Goal: Find specific page/section: Find specific page/section

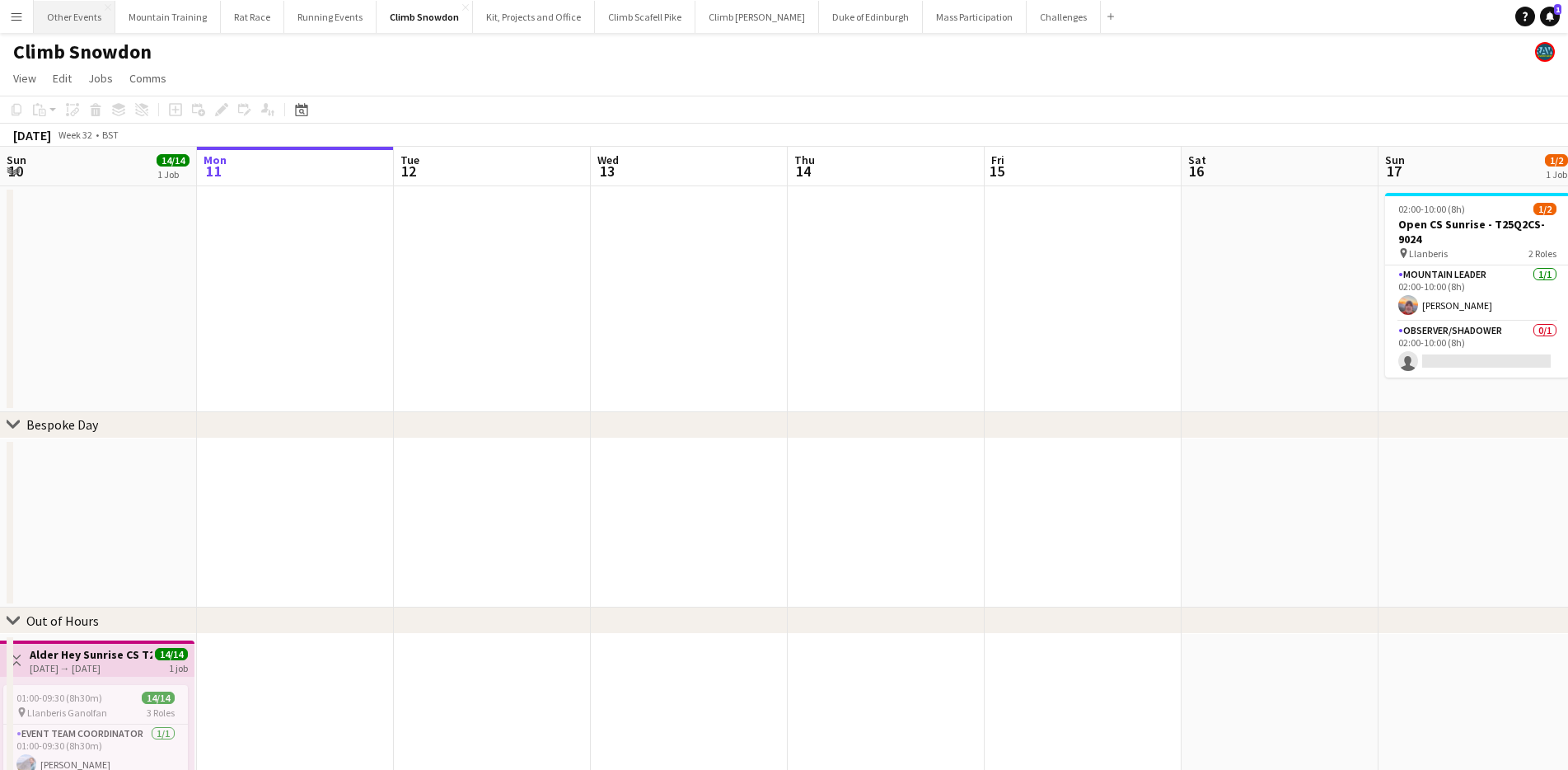
click at [66, 17] on button "Other Events Close" at bounding box center [74, 17] width 82 height 33
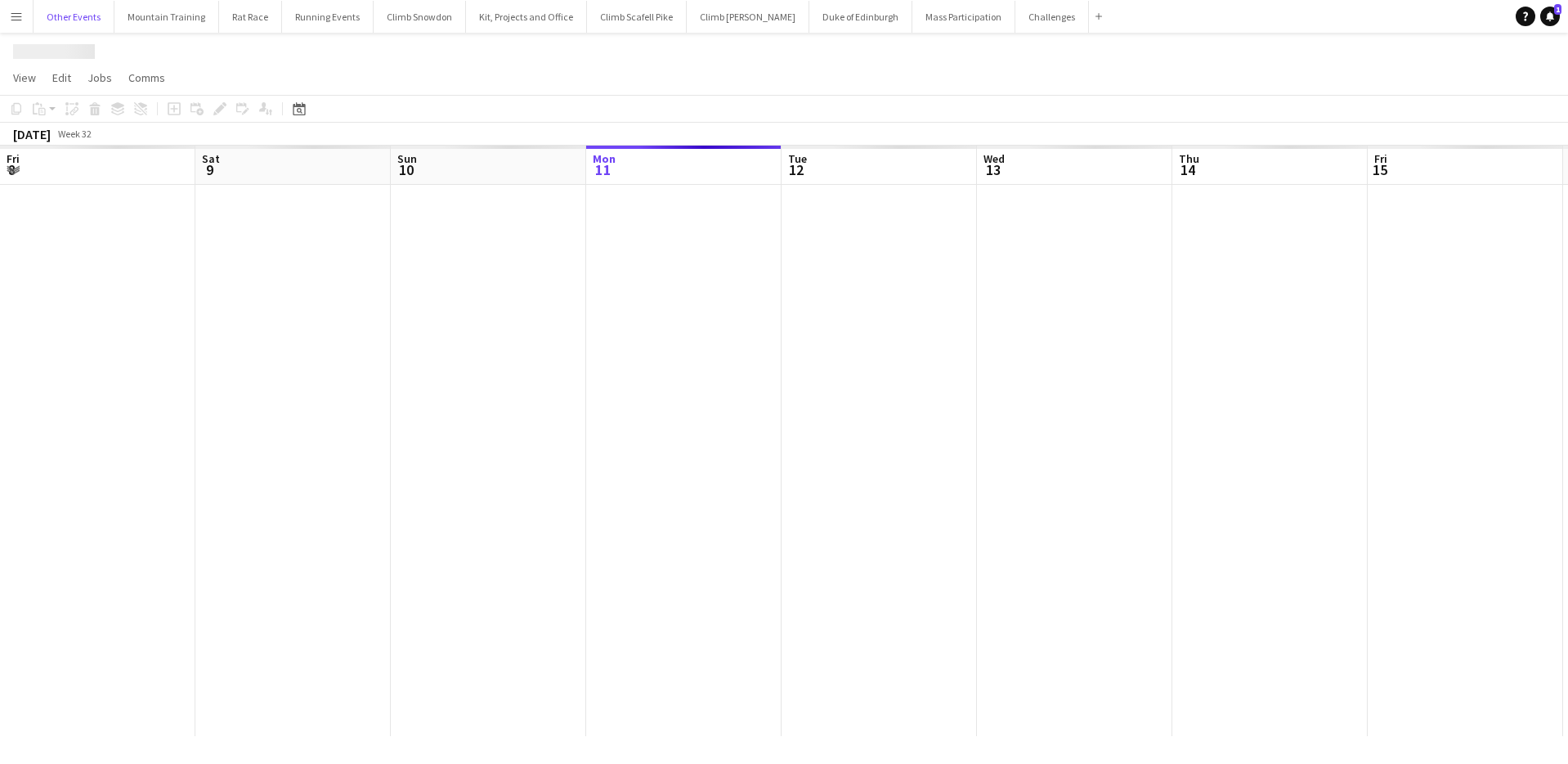
scroll to position [0, 391]
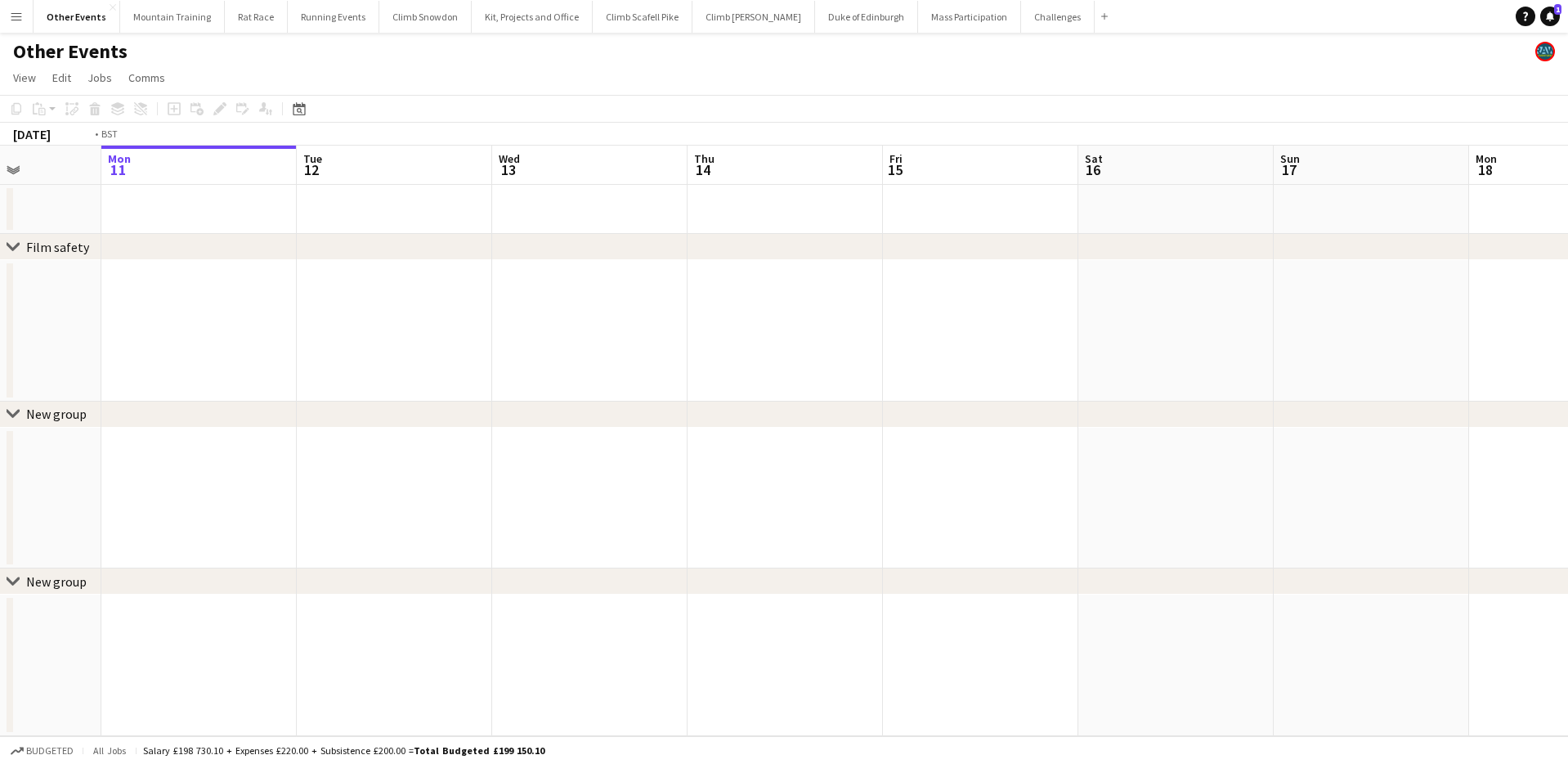
drag, startPoint x: 1025, startPoint y: 296, endPoint x: 374, endPoint y: 292, distance: 651.0
click at [349, 292] on app-calendar-viewport "Fri 8 Sat 9 Sun 10 Mon 11 Tue 12 Wed 13 Thu 14 Fri 15 Sat 16 Sun 17 Mon 18 Tue …" at bounding box center [784, 441] width 1568 height 590
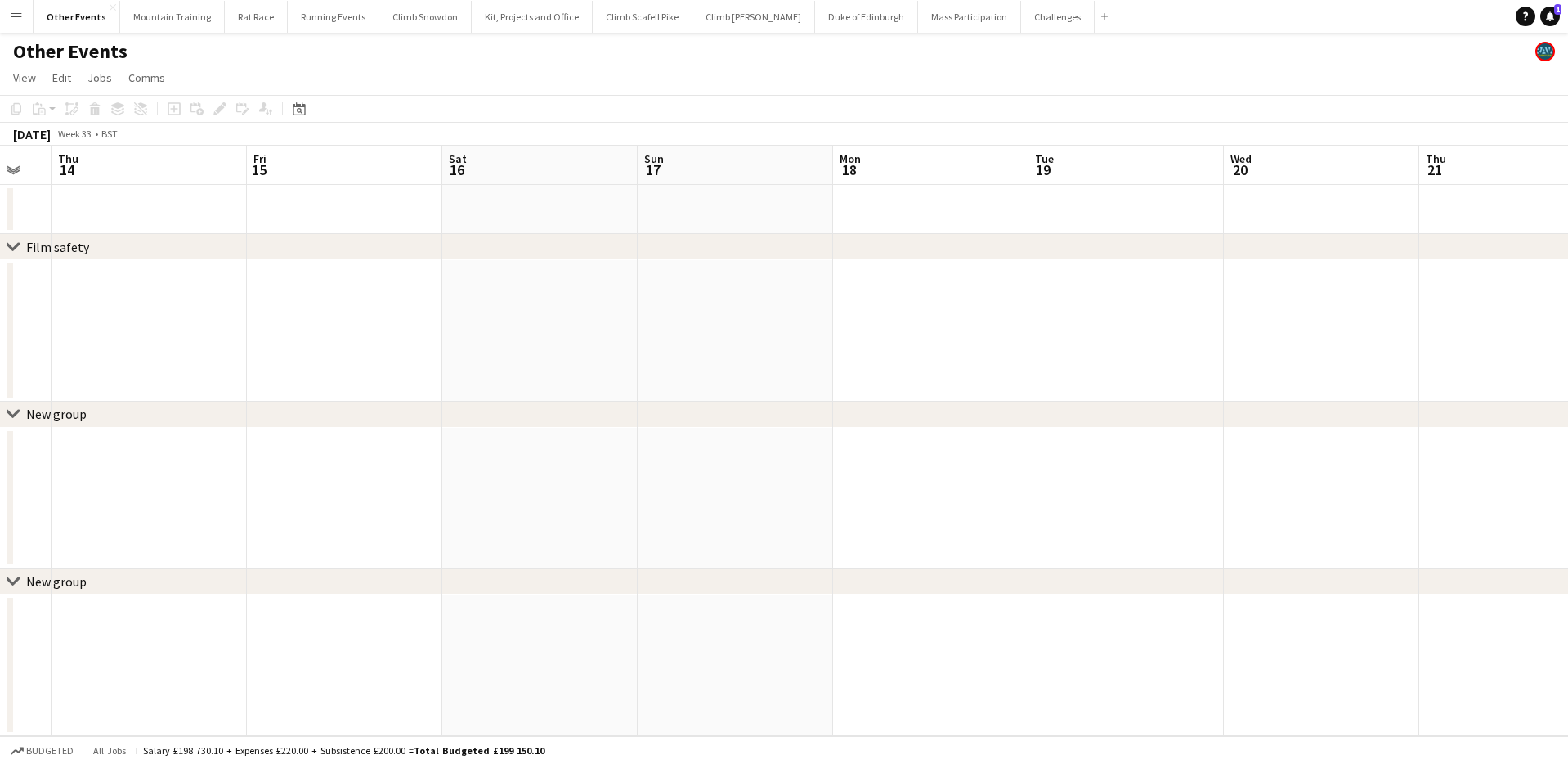
drag, startPoint x: 904, startPoint y: 322, endPoint x: 421, endPoint y: 296, distance: 483.7
click at [415, 296] on app-calendar-viewport "Mon 11 Tue 12 Wed 13 Thu 14 Fri 15 Sat 16 Sun 17 Mon 18 Tue 19 Wed 20 Thu 21 Fr…" at bounding box center [784, 441] width 1568 height 590
drag, startPoint x: 538, startPoint y: 305, endPoint x: 467, endPoint y: 304, distance: 71.0
click at [467, 304] on app-calendar-viewport "Sun 17 Mon 18 Tue 19 Wed 20 Thu 21 Fri 22 Sat 23 Sun 24 Mon 25 Tue 26 Wed 27 Th…" at bounding box center [784, 441] width 1568 height 590
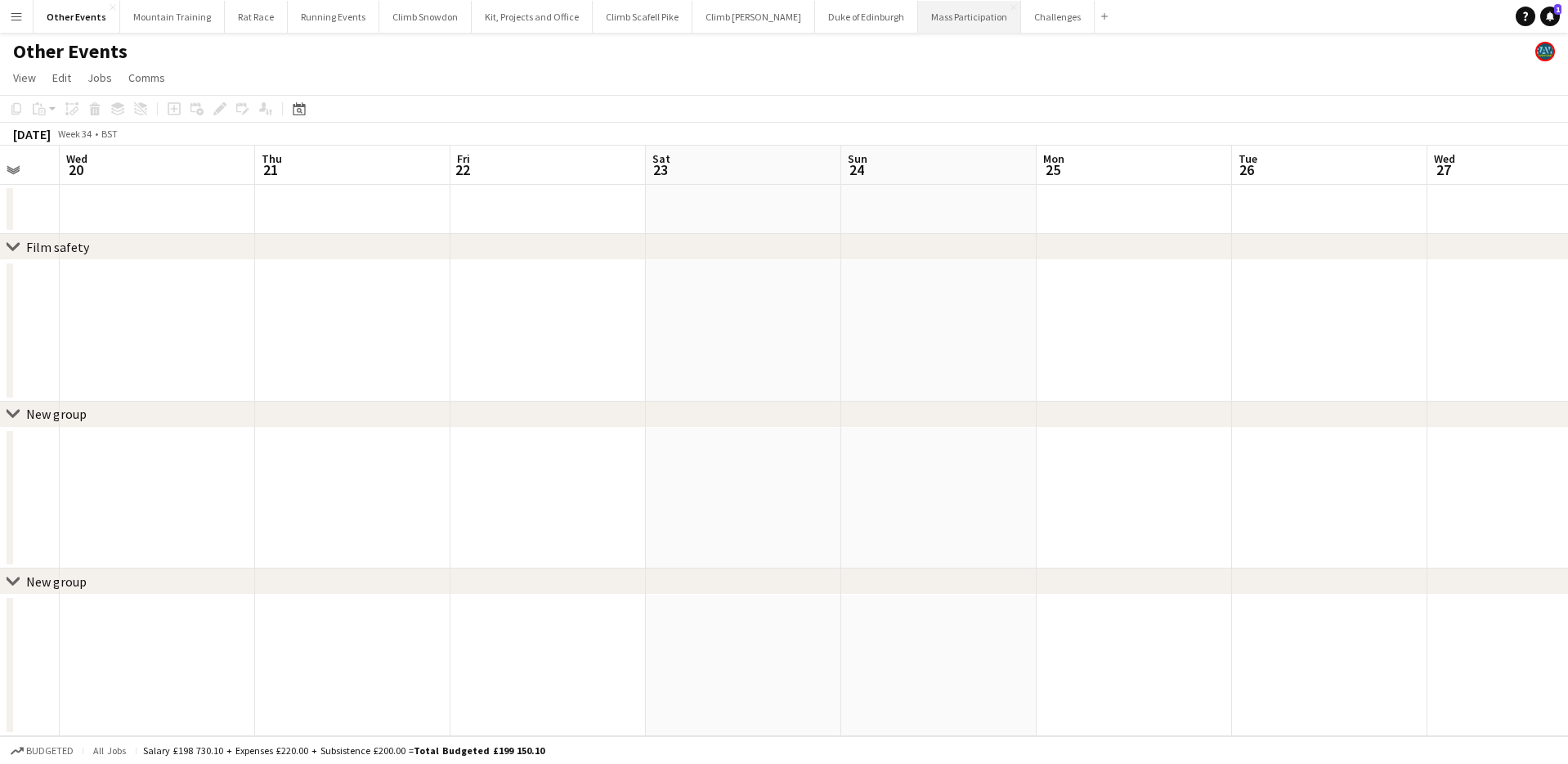
click at [929, 11] on button "Mass Participation Close" at bounding box center [970, 17] width 103 height 32
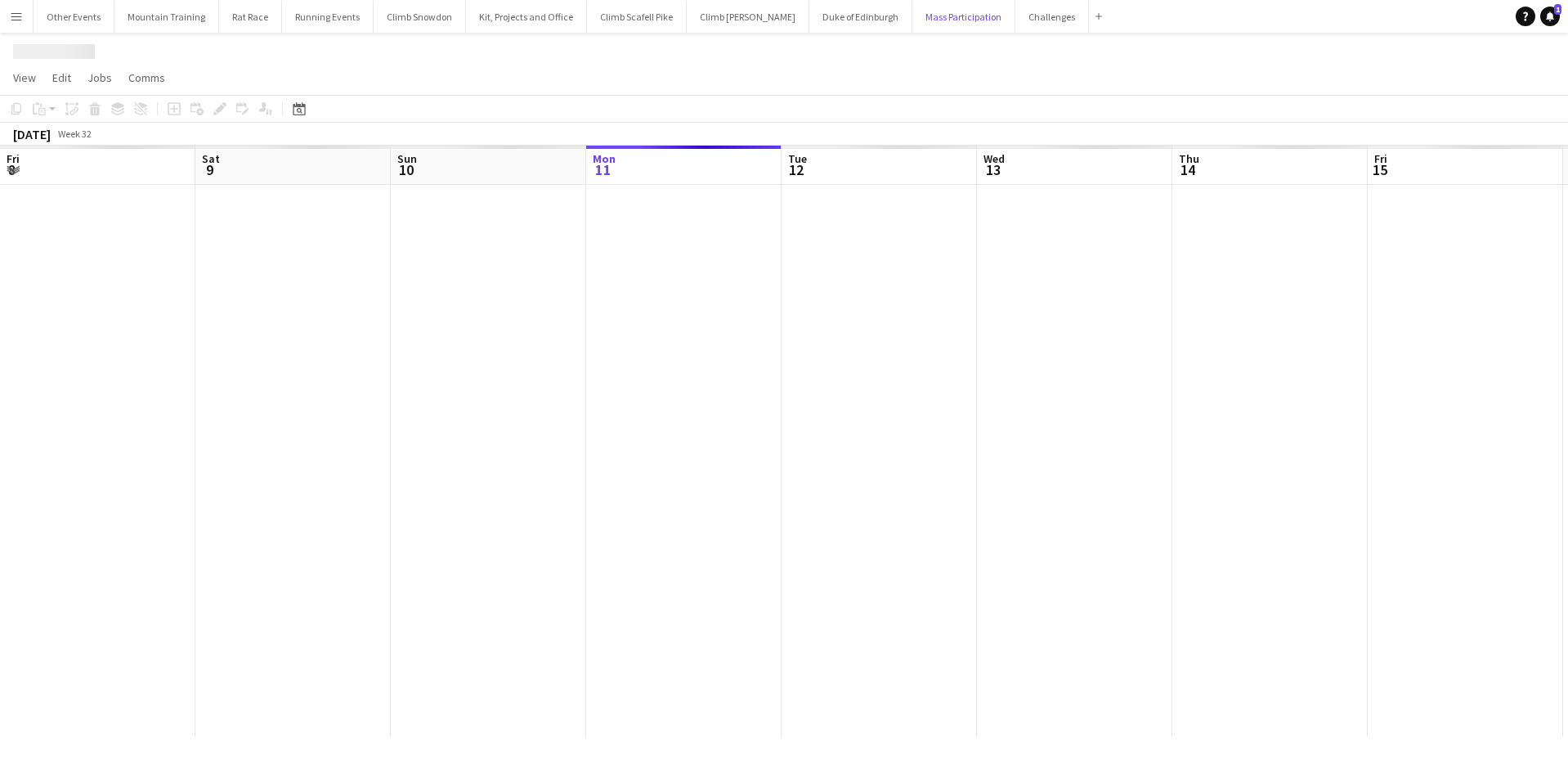
scroll to position [0, 391]
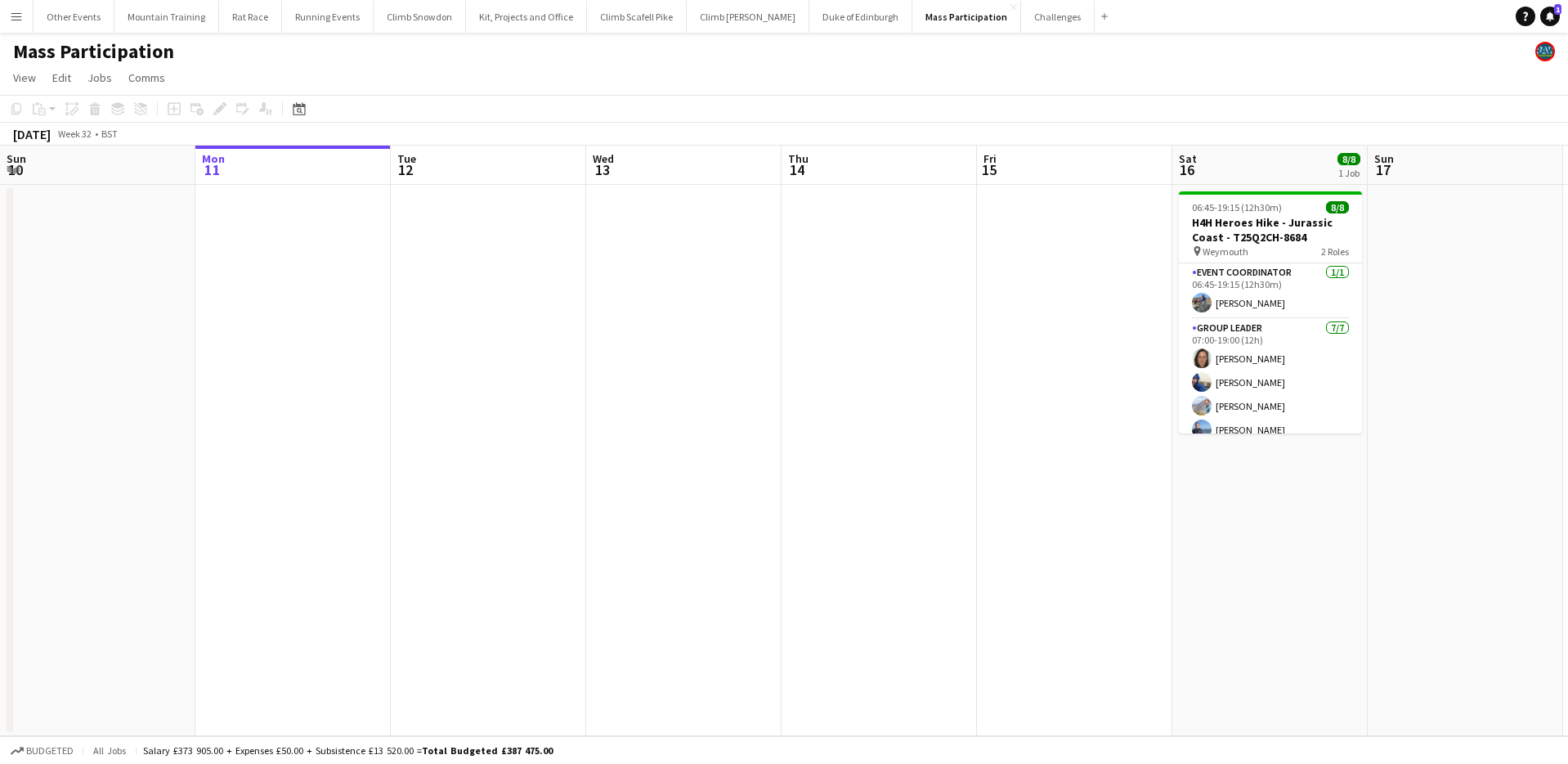
click at [312, 105] on app-toolbar "Copy Paste Paste Command V Paste with crew Command Shift V Paste linked Job Del…" at bounding box center [784, 108] width 1568 height 28
click at [300, 108] on icon at bounding box center [300, 110] width 6 height 6
click at [425, 161] on span "Next month" at bounding box center [431, 165] width 32 height 32
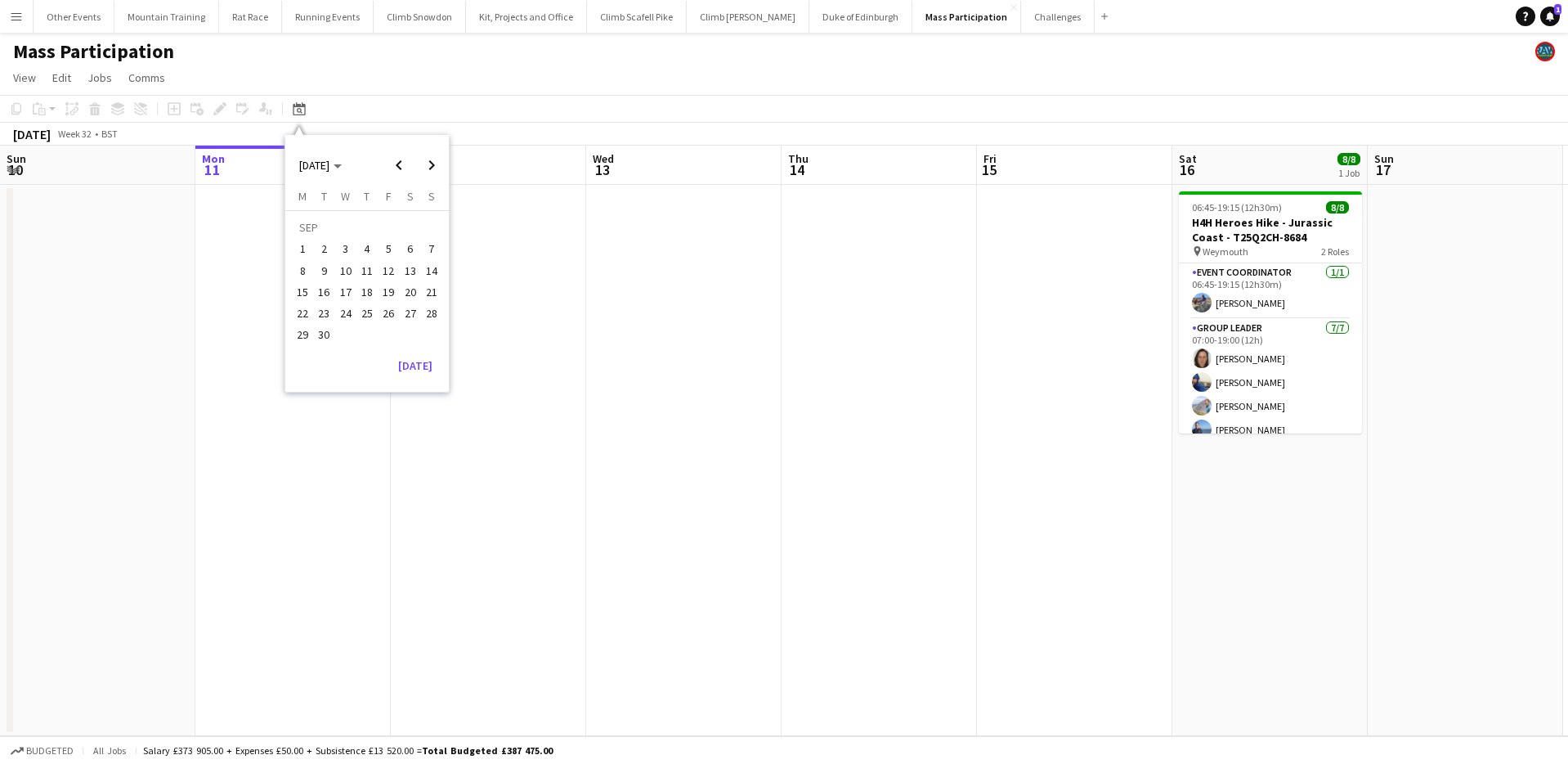
click at [409, 271] on span "13" at bounding box center [410, 270] width 20 height 20
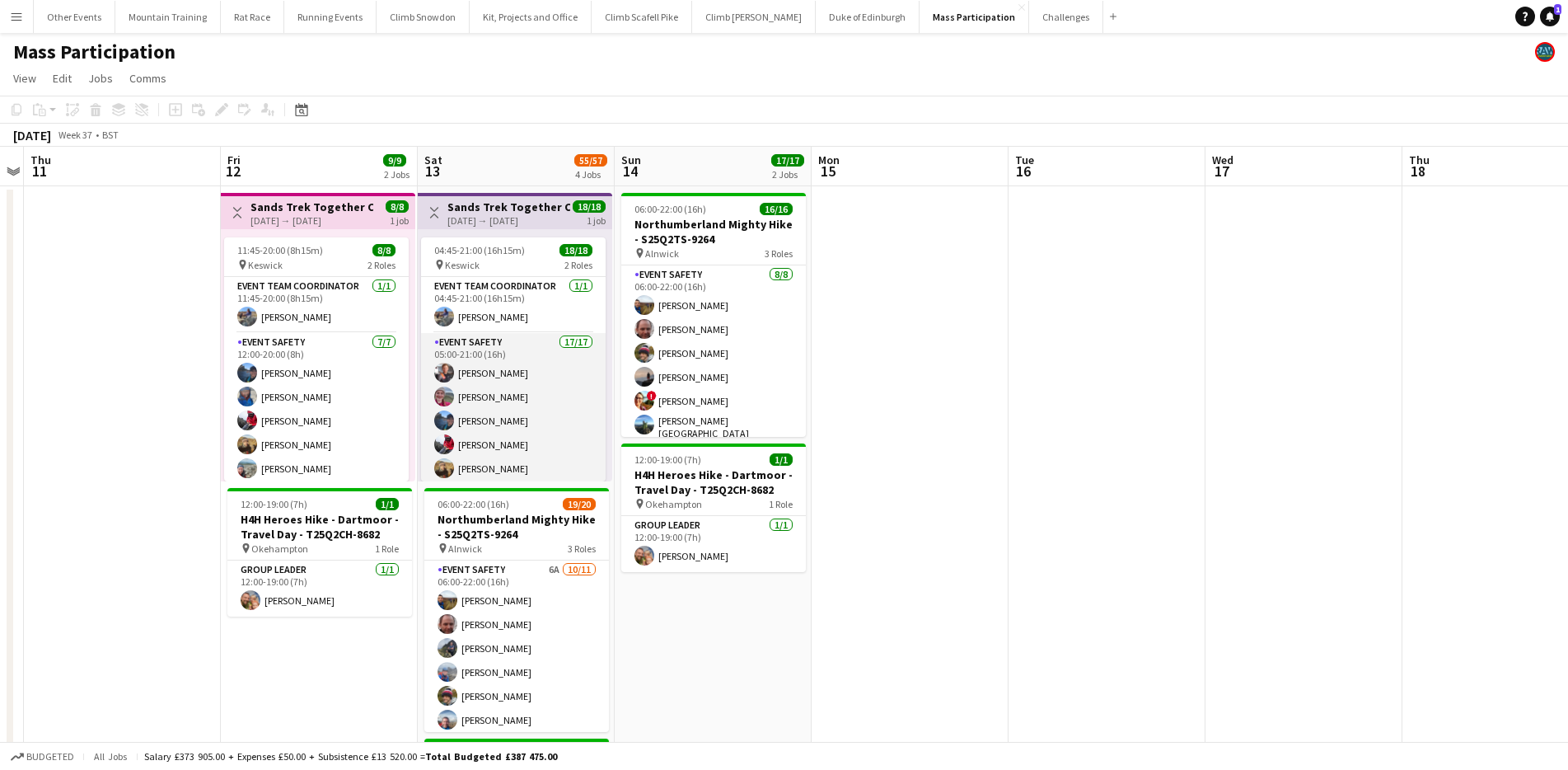
click at [493, 397] on app-card-role "Event Safety 17/17 05:00-21:00 (16h) Ryan McGlen Isobel Nicholson Erin McLeod T…" at bounding box center [513, 551] width 184 height 438
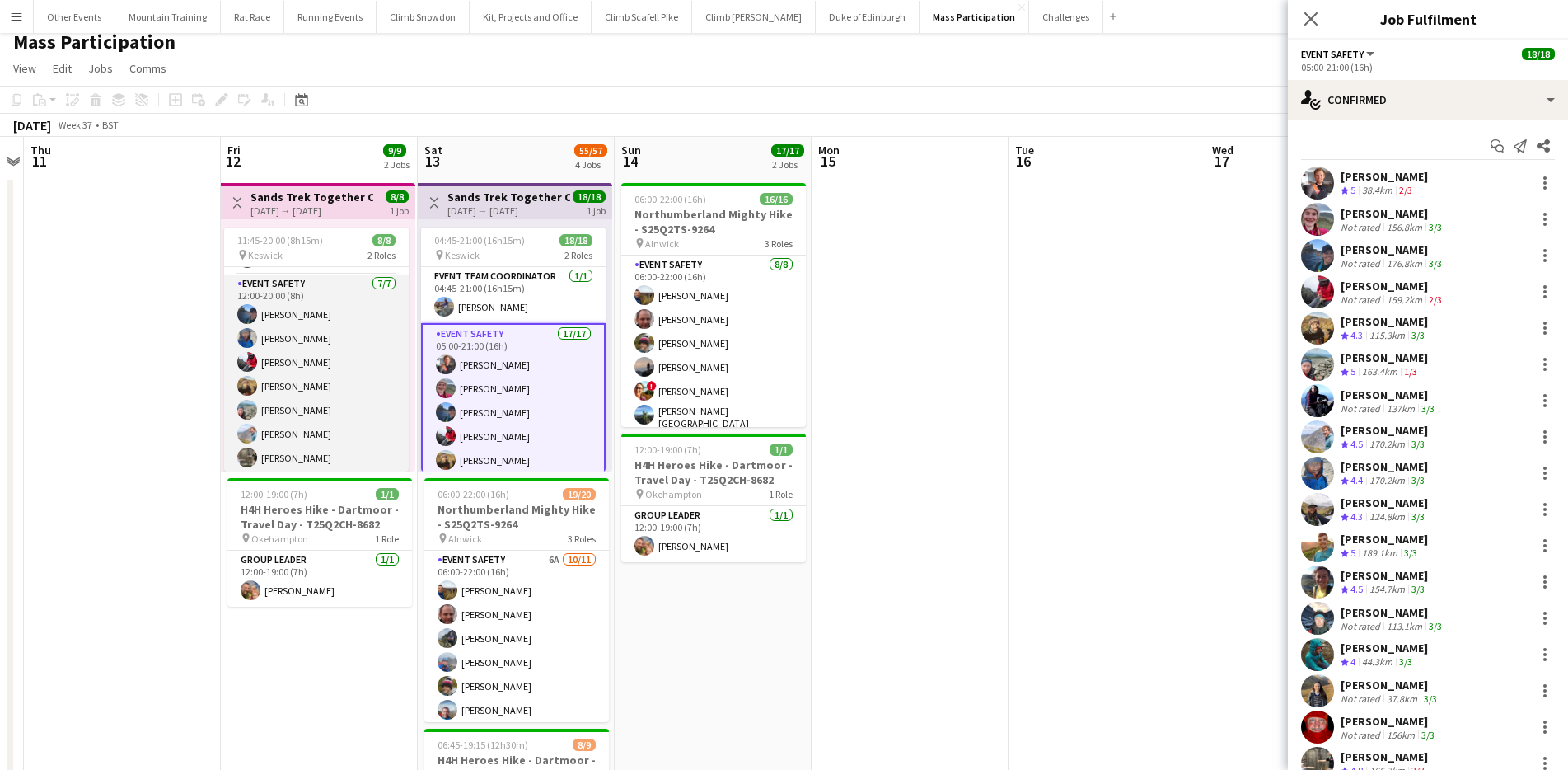
scroll to position [51, 0]
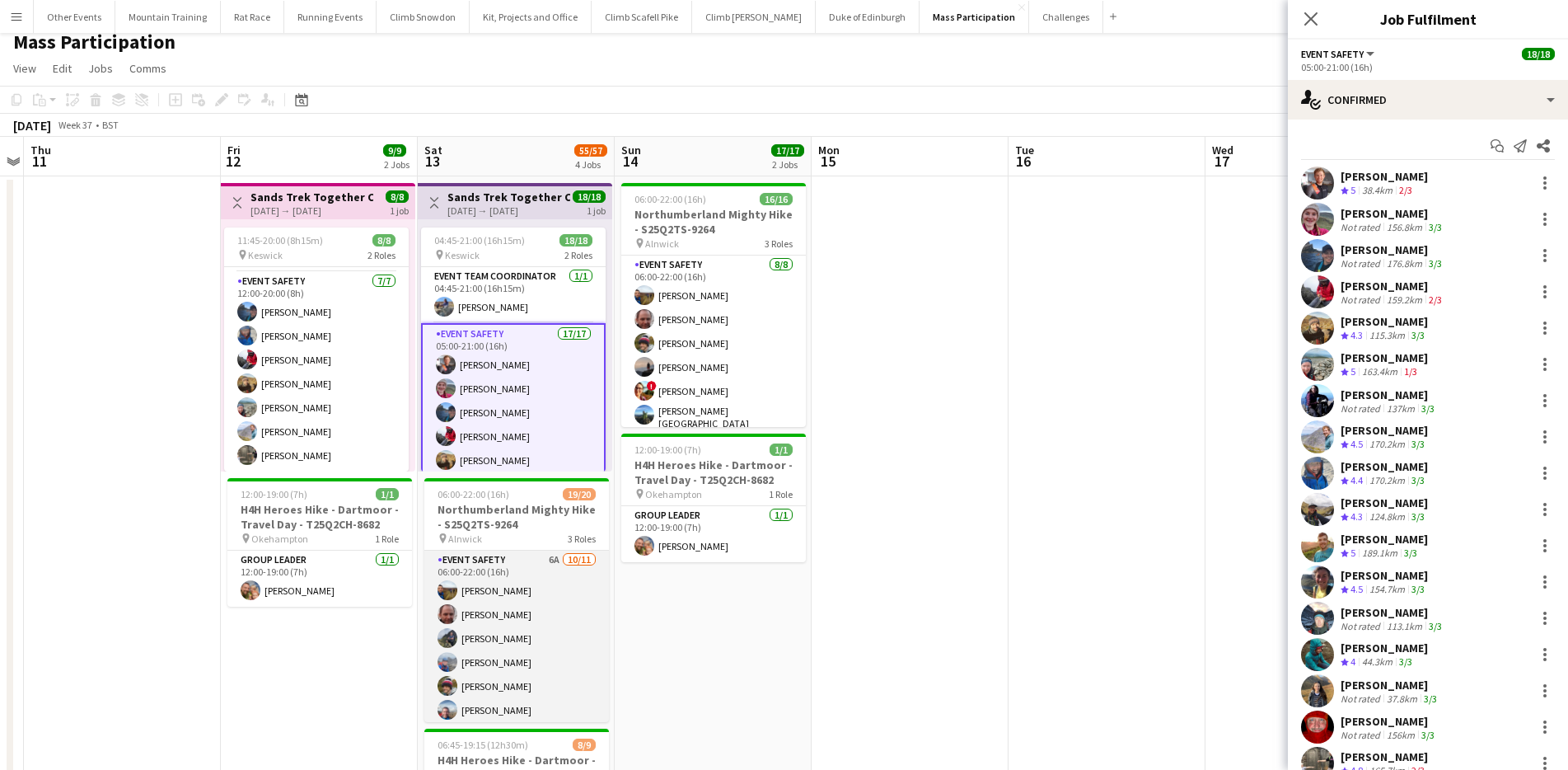
click at [504, 612] on app-card-role "Event Safety 6A 10/11 06:00-22:00 (16h) Tony Greenacre Tony Stevens Phil Derych…" at bounding box center [517, 698] width 184 height 295
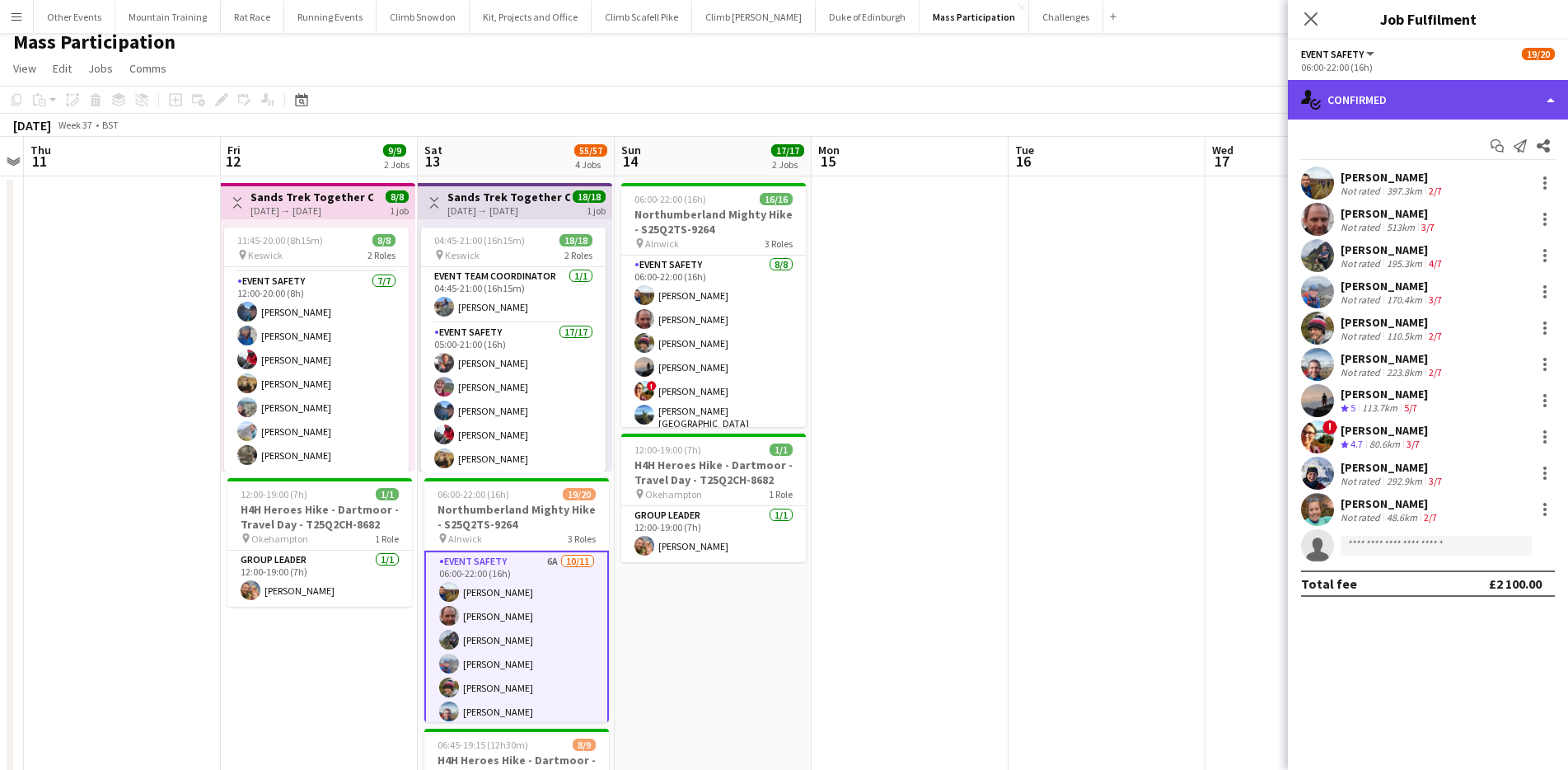
click at [1444, 98] on div "single-neutral-actions-check-2 Confirmed" at bounding box center [1428, 99] width 280 height 39
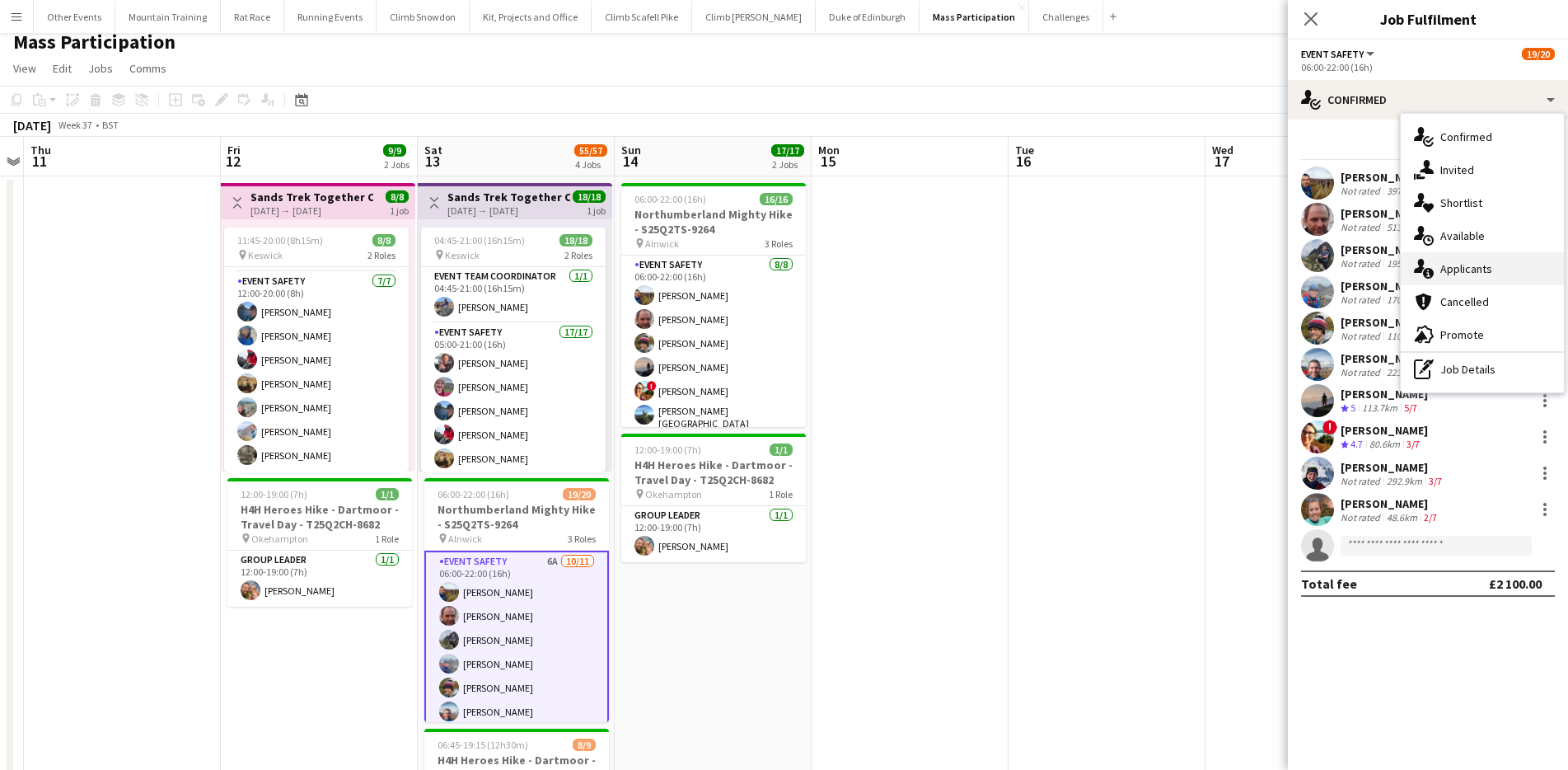
click at [1478, 258] on div "single-neutral-actions-information Applicants" at bounding box center [1483, 268] width 163 height 33
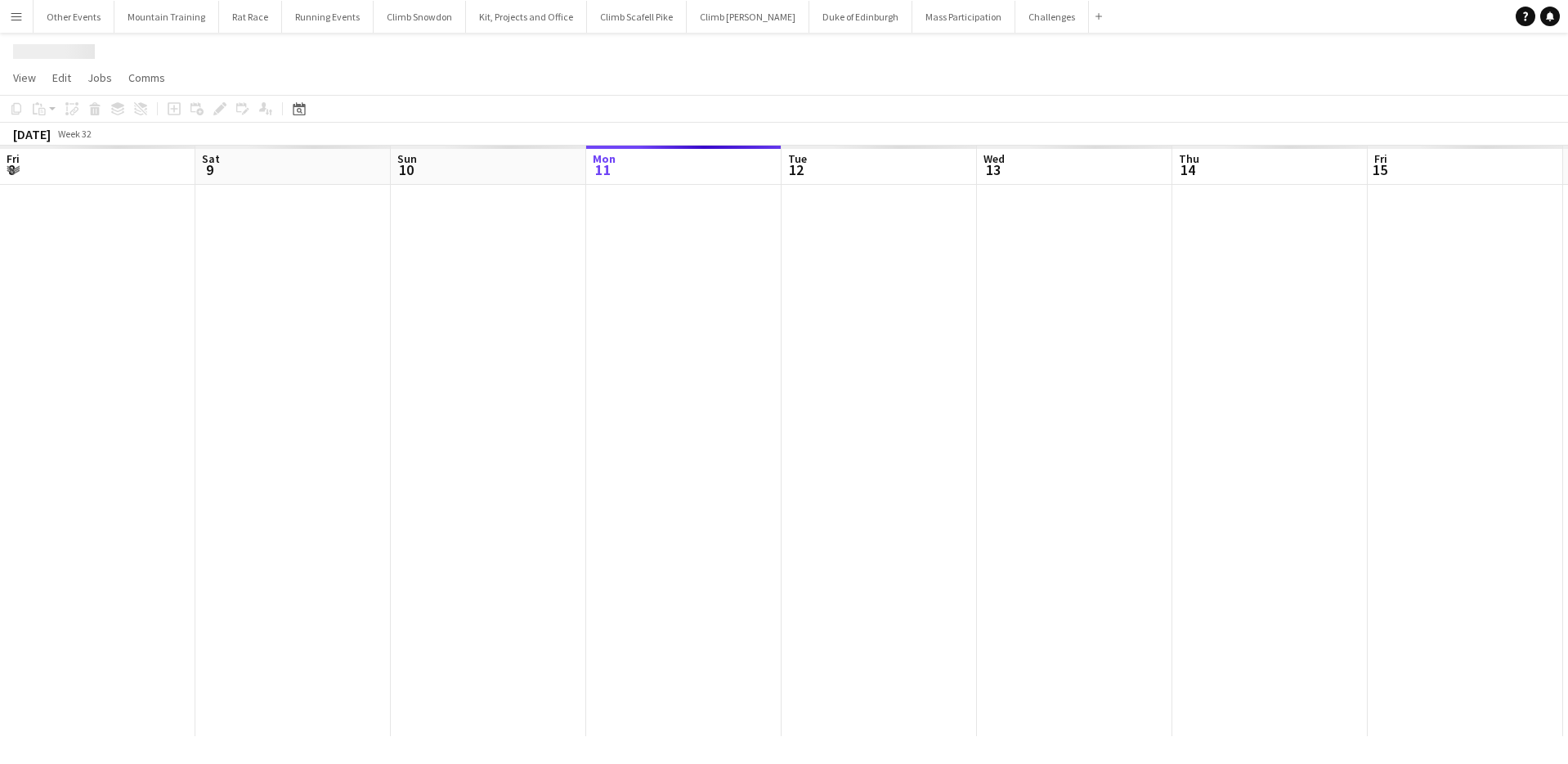
scroll to position [0, 391]
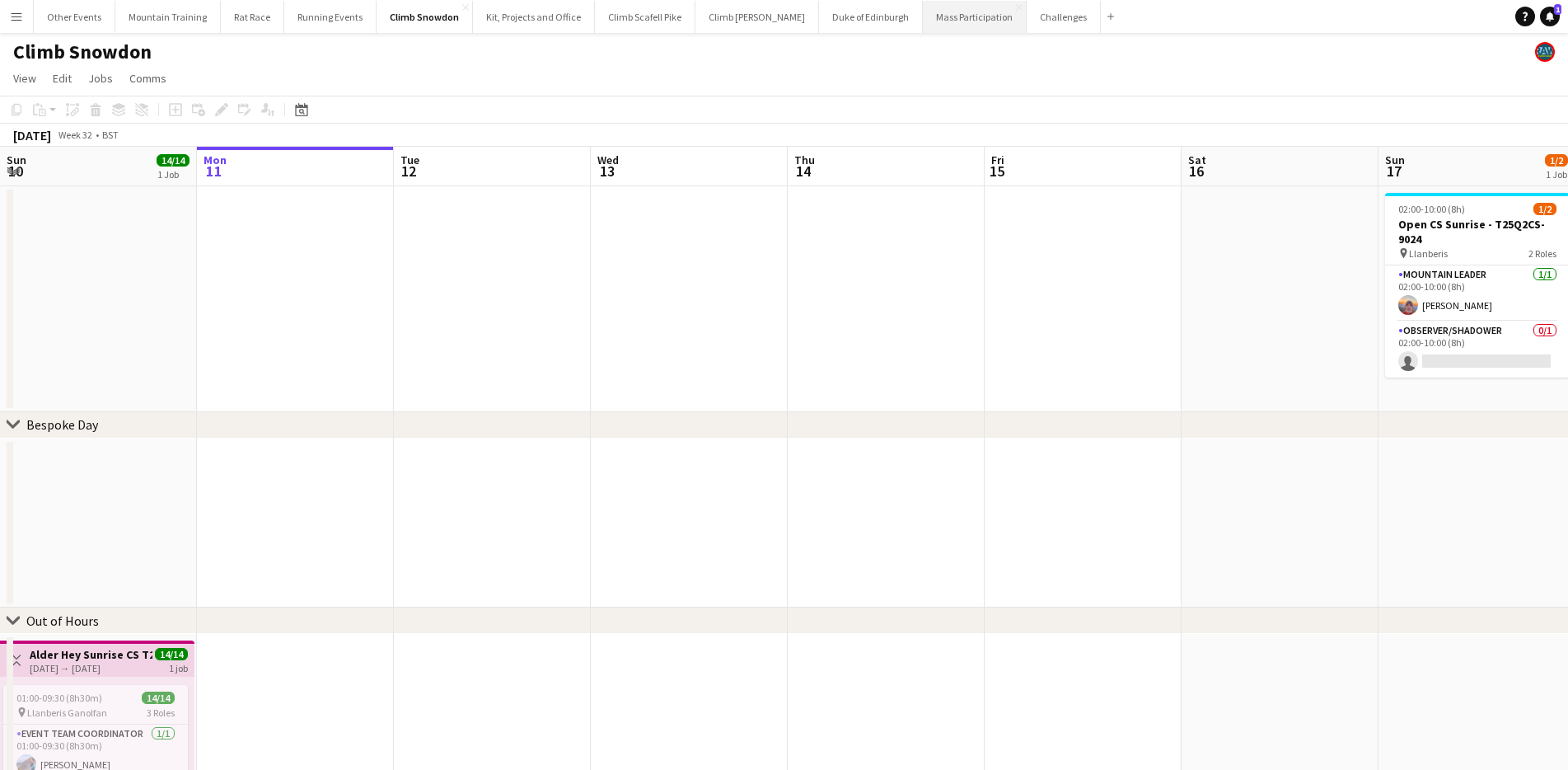
click at [934, 17] on button "Mass Participation Close" at bounding box center [974, 17] width 104 height 33
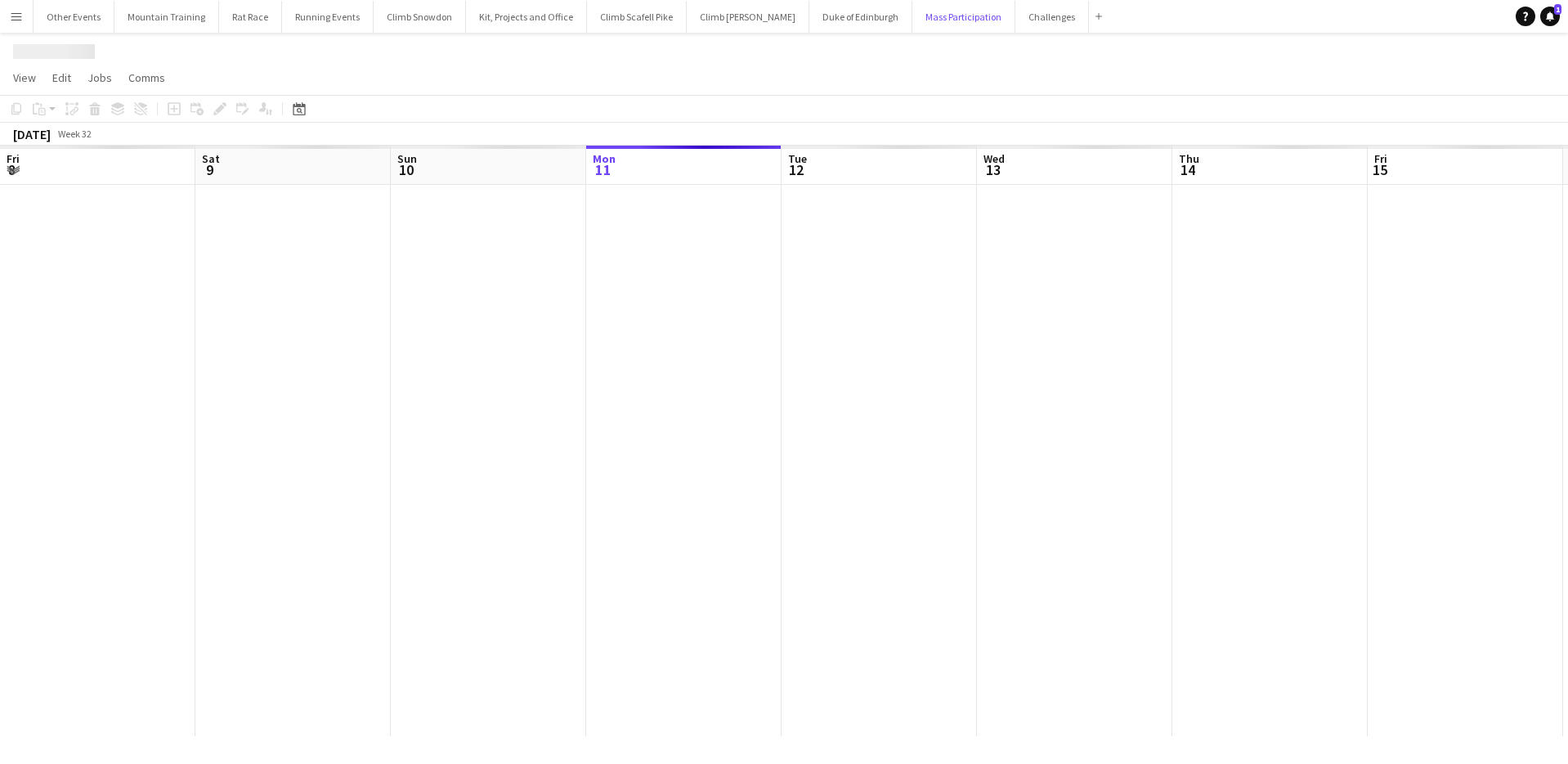
scroll to position [0, 391]
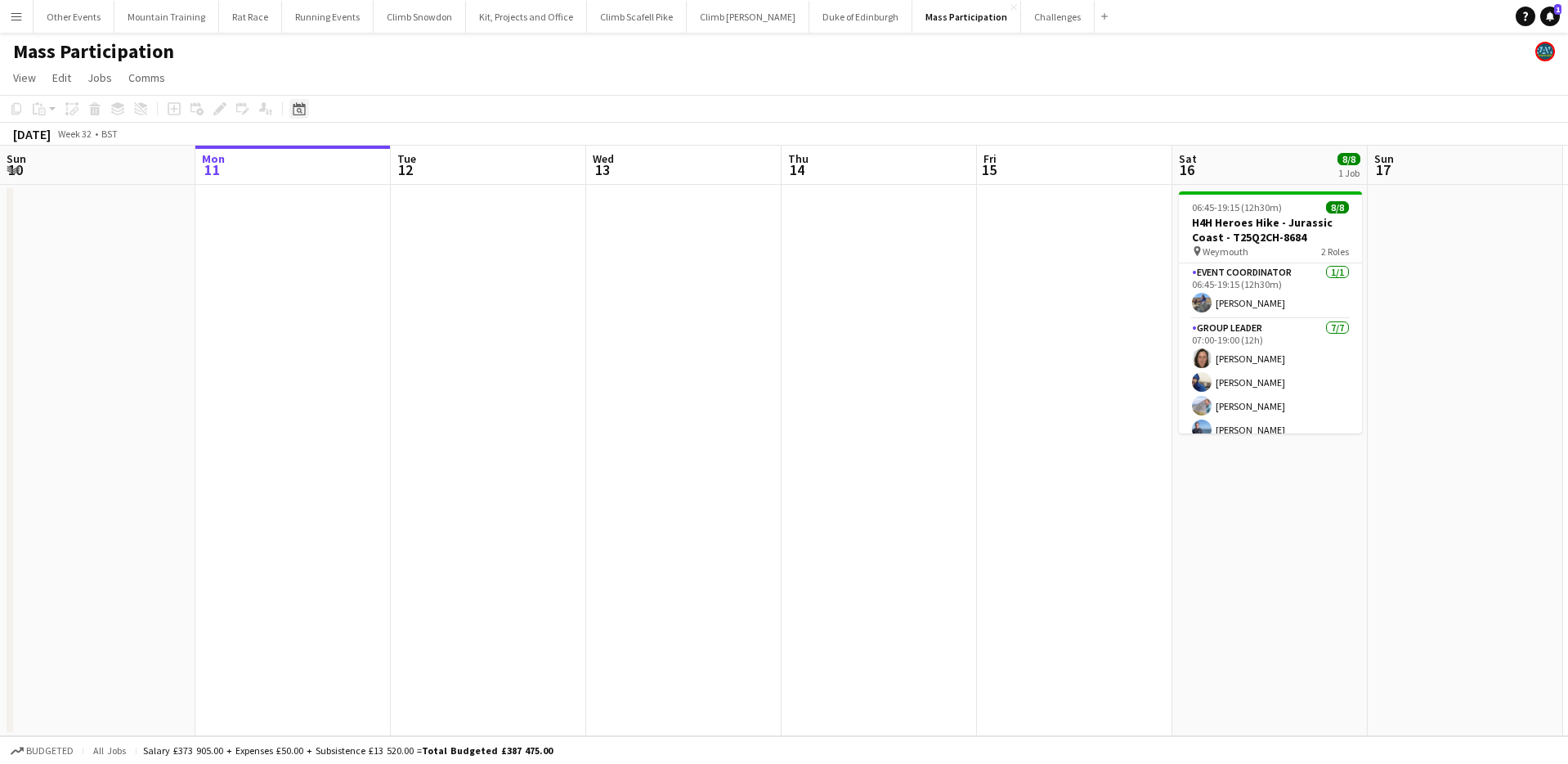
click at [295, 112] on icon "Date picker" at bounding box center [300, 108] width 13 height 13
click at [429, 156] on span "Next month" at bounding box center [431, 165] width 32 height 32
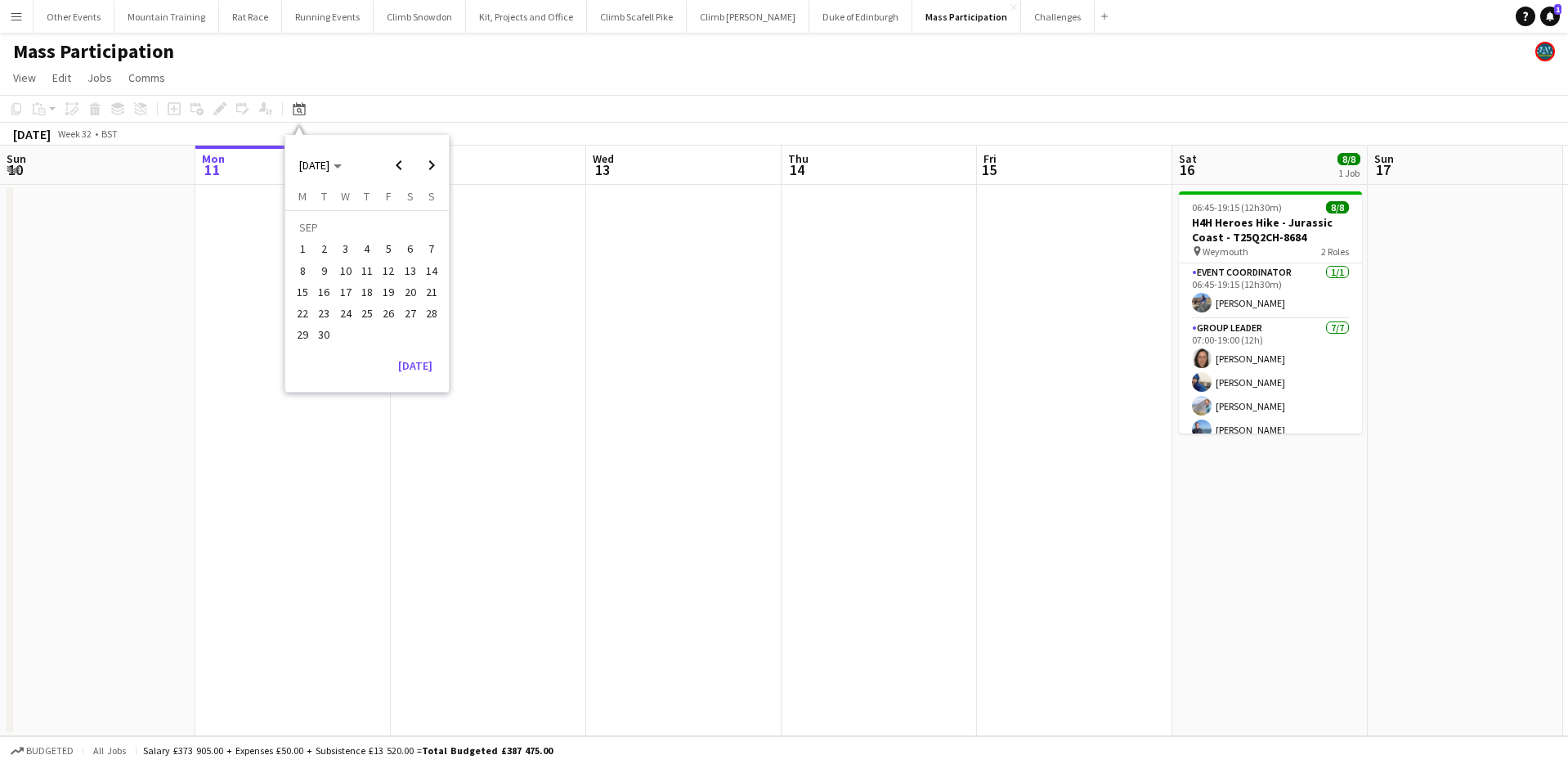
click at [406, 273] on span "13" at bounding box center [410, 270] width 20 height 20
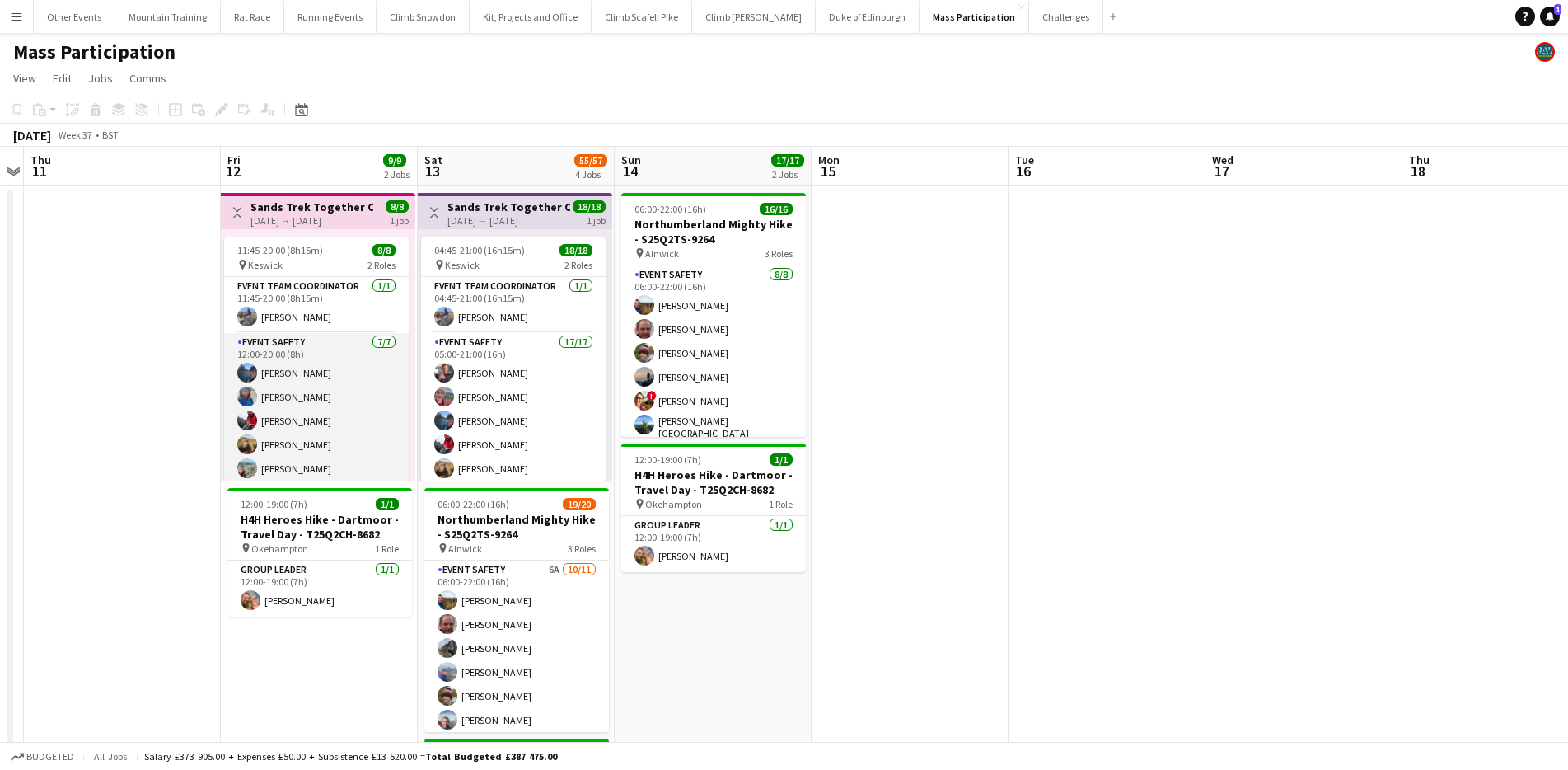
click at [330, 378] on app-card-role "Event Safety [DATE] 12:00-20:00 (8h) [PERSON_NAME] [PERSON_NAME] [PERSON_NAME] …" at bounding box center [316, 432] width 184 height 199
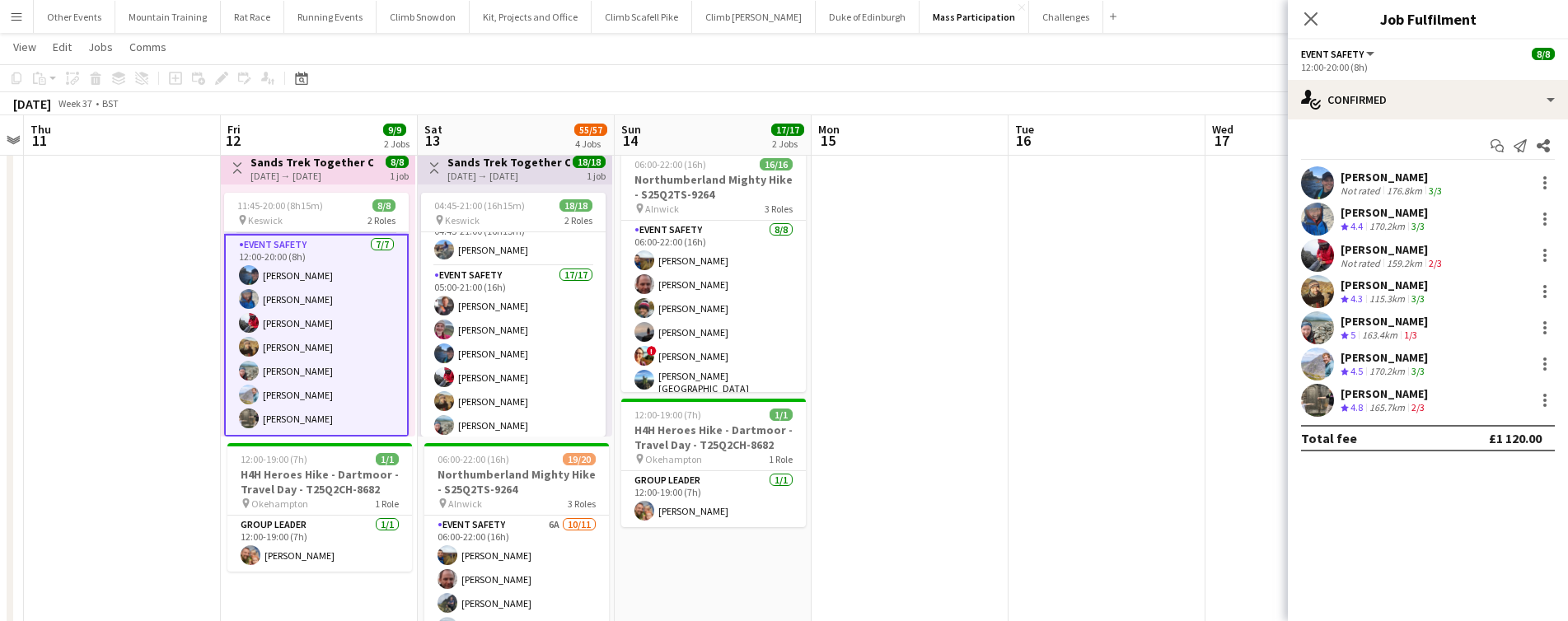
scroll to position [20, 0]
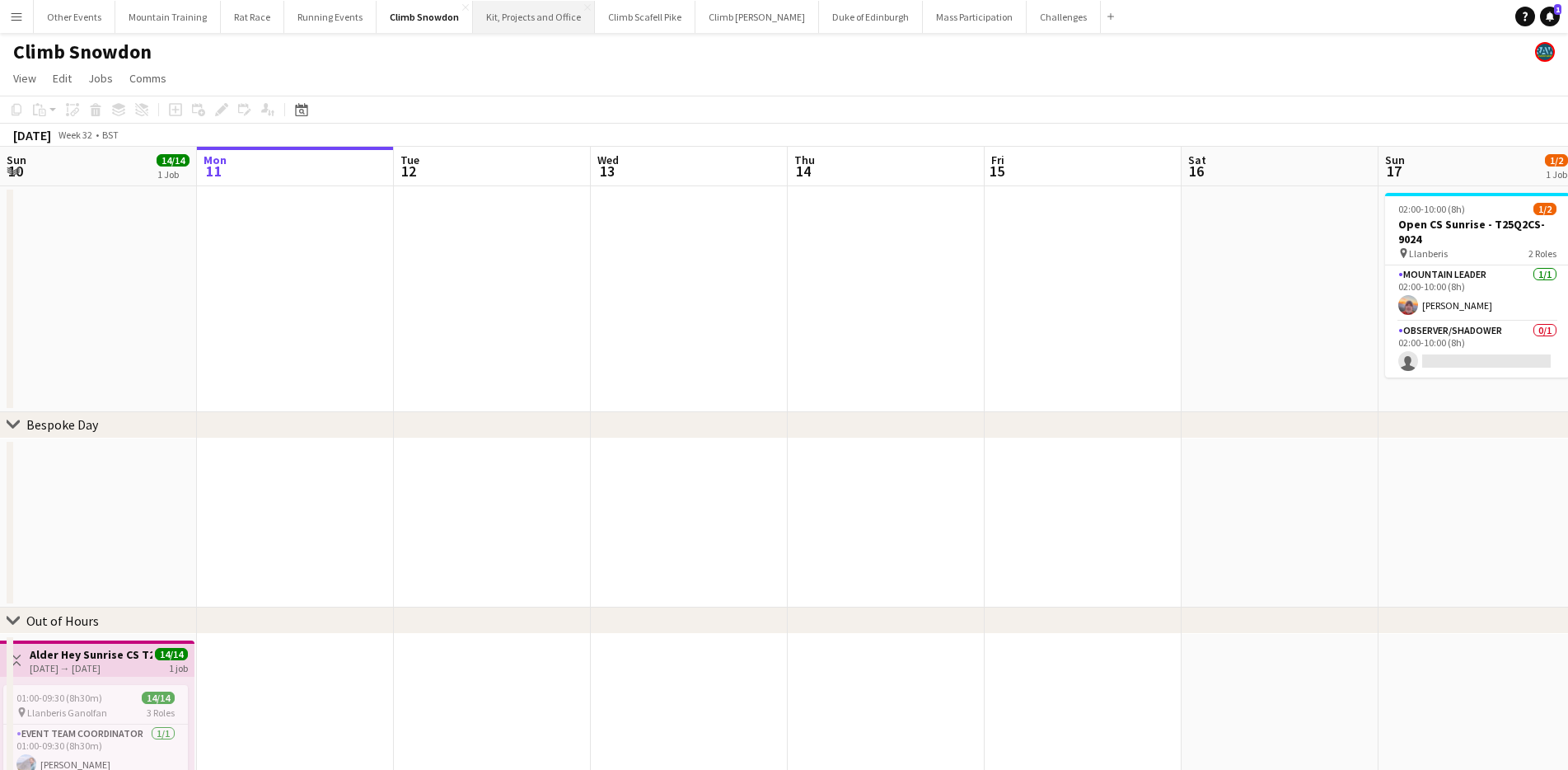
click at [500, 17] on button "Kit, Projects and Office Close" at bounding box center [533, 17] width 122 height 33
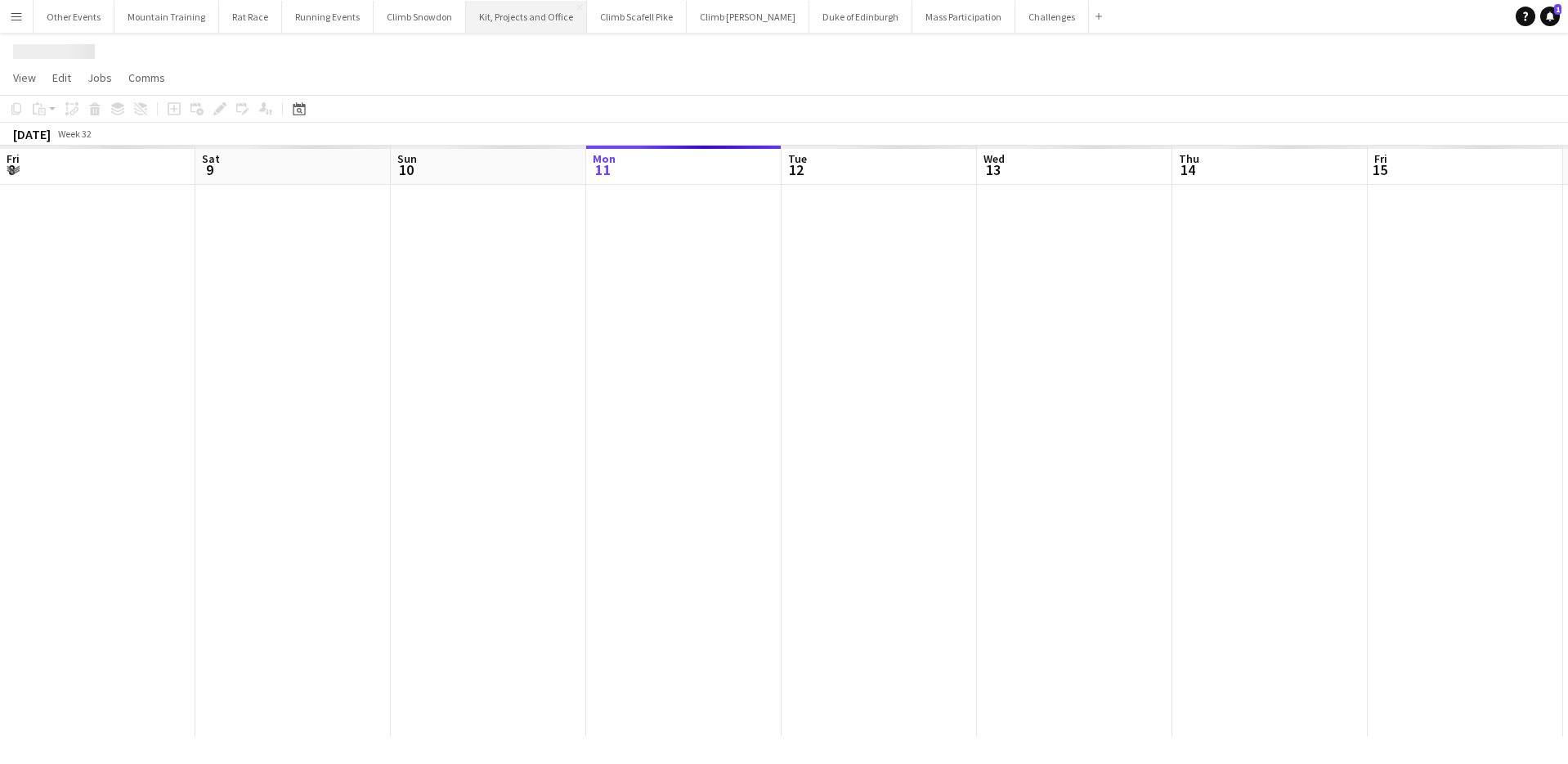
scroll to position [0, 391]
